Goal: Transaction & Acquisition: Purchase product/service

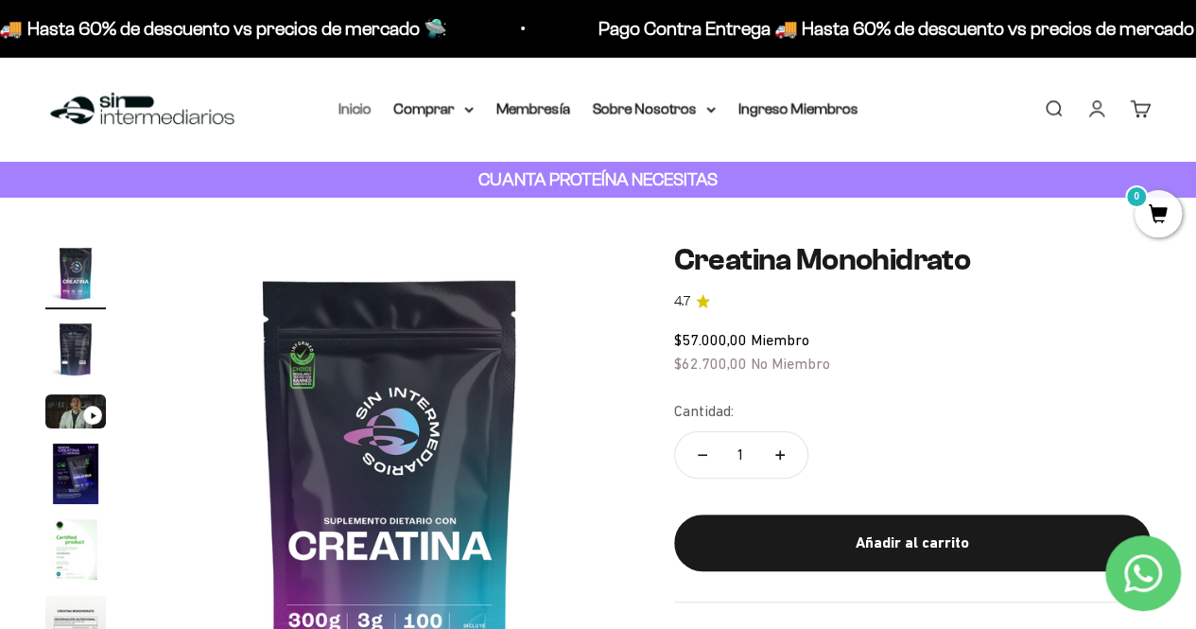
click at [363, 113] on link "Inicio" at bounding box center [355, 108] width 33 height 16
